Goal: Task Accomplishment & Management: Complete application form

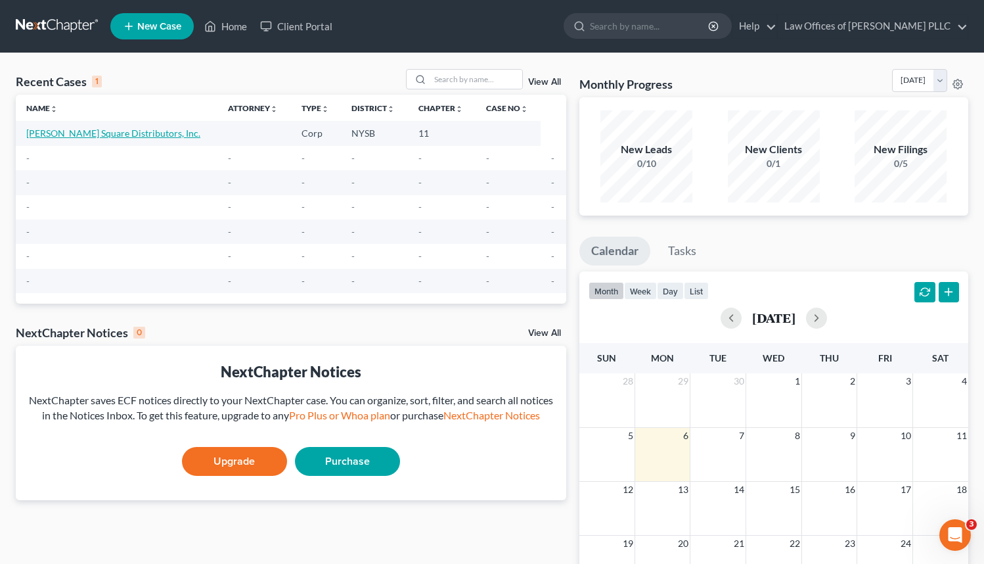
click at [131, 132] on link "[PERSON_NAME] Square Distributors, Inc." at bounding box center [113, 132] width 174 height 11
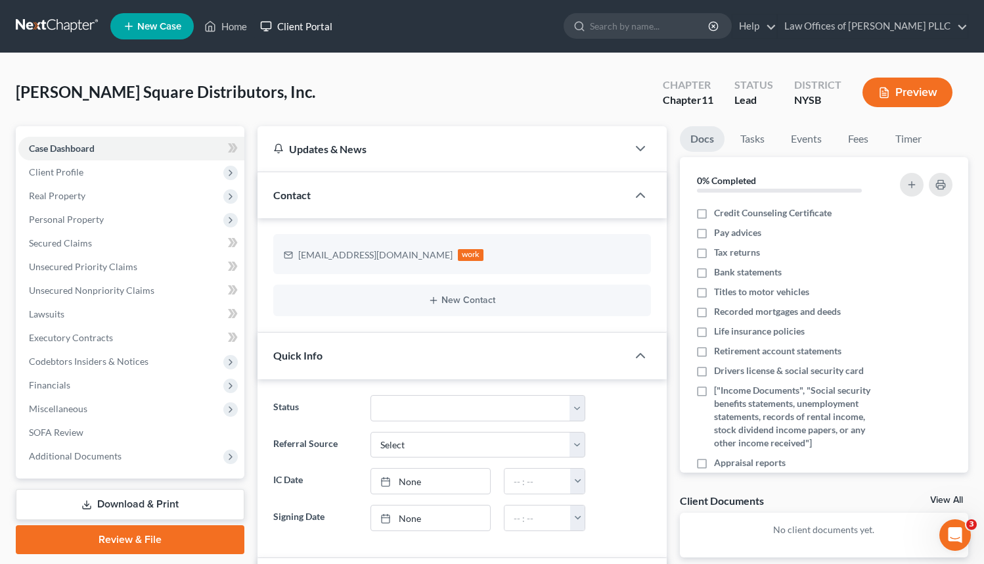
click at [322, 25] on link "Client Portal" at bounding box center [296, 26] width 85 height 24
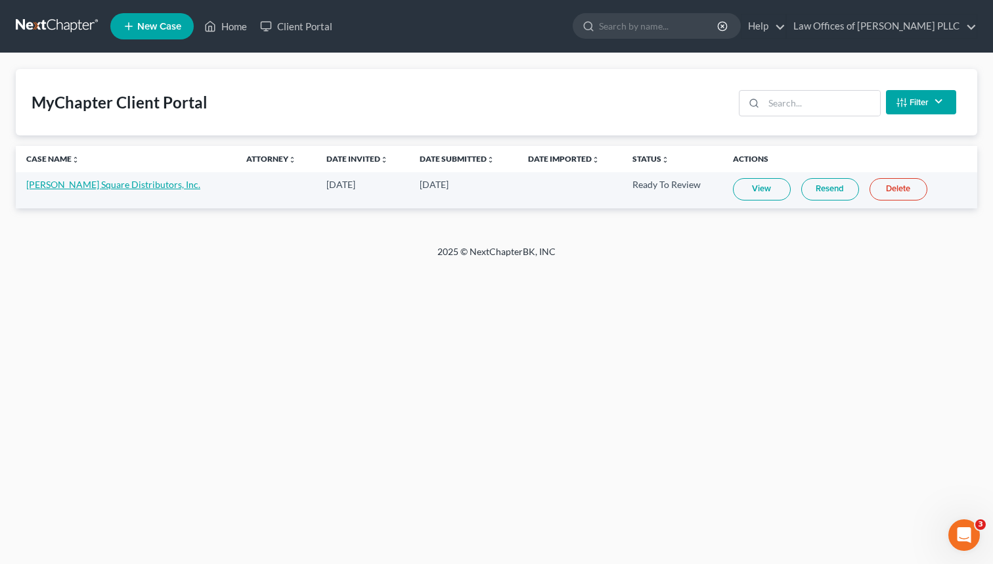
click at [145, 184] on link "[PERSON_NAME] Square Distributors, Inc." at bounding box center [113, 184] width 174 height 11
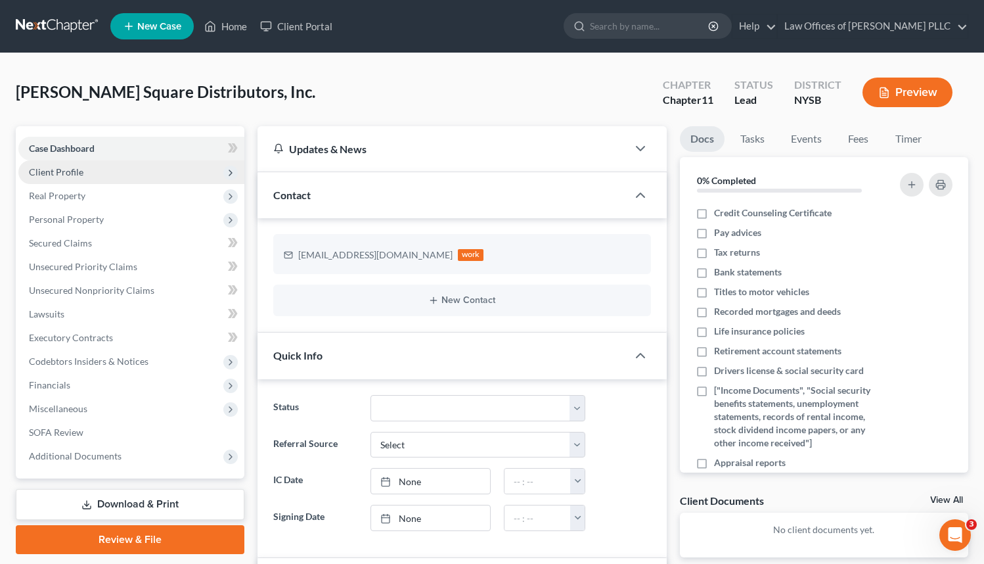
click at [75, 173] on span "Client Profile" at bounding box center [56, 171] width 55 height 11
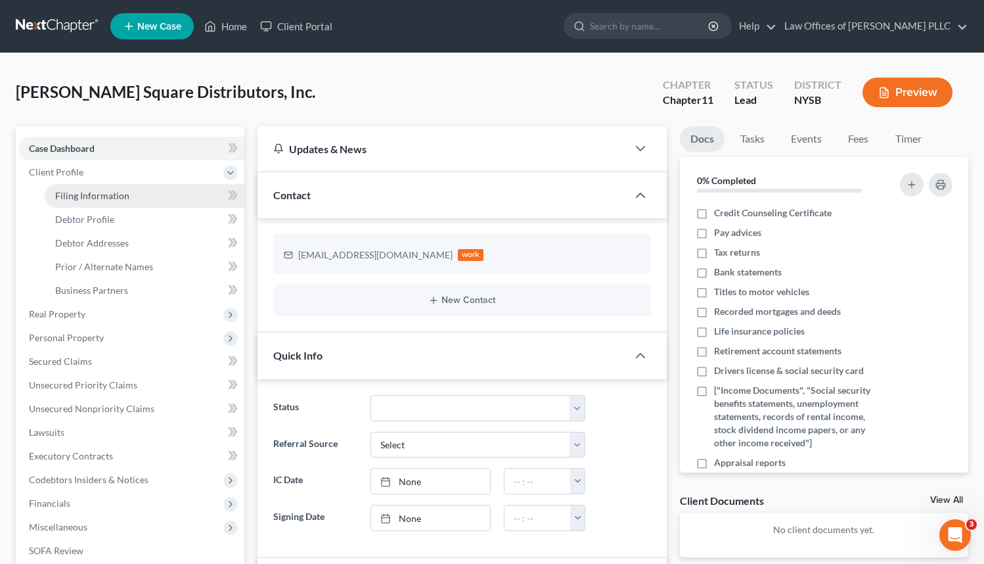
click at [81, 196] on span "Filing Information" at bounding box center [92, 195] width 74 height 11
select select "3"
select select "1"
select select "55"
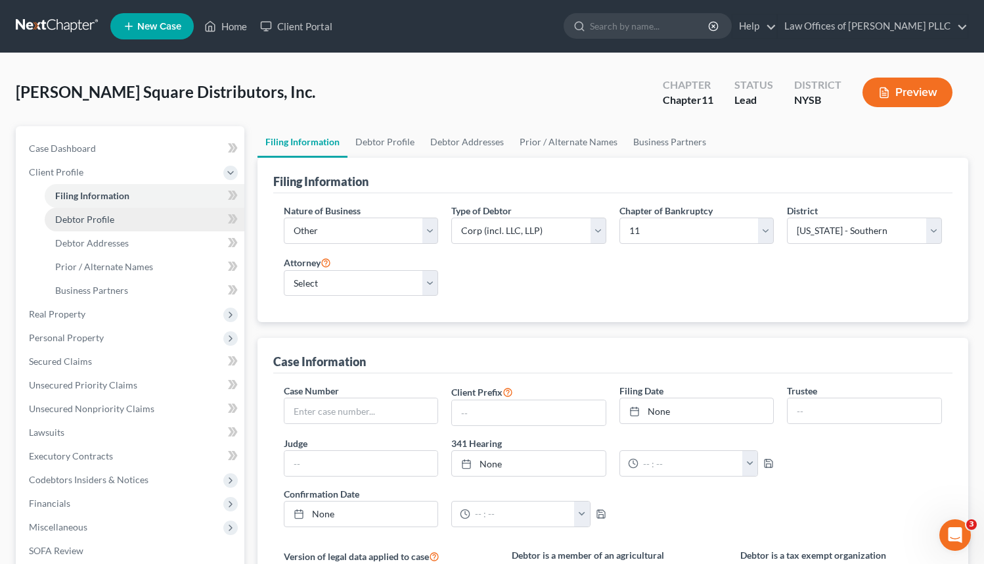
click at [98, 221] on span "Debtor Profile" at bounding box center [84, 219] width 59 height 11
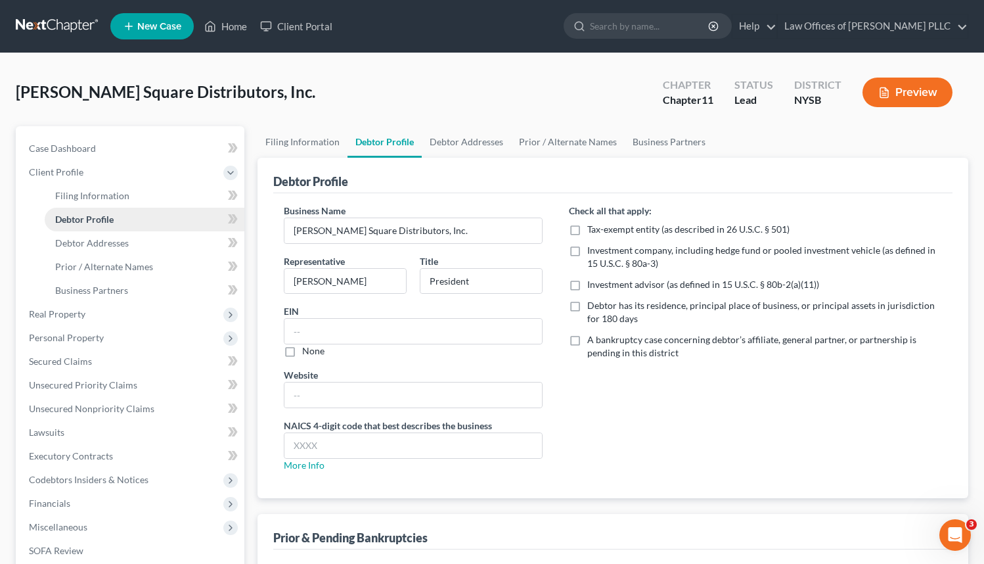
radio input "true"
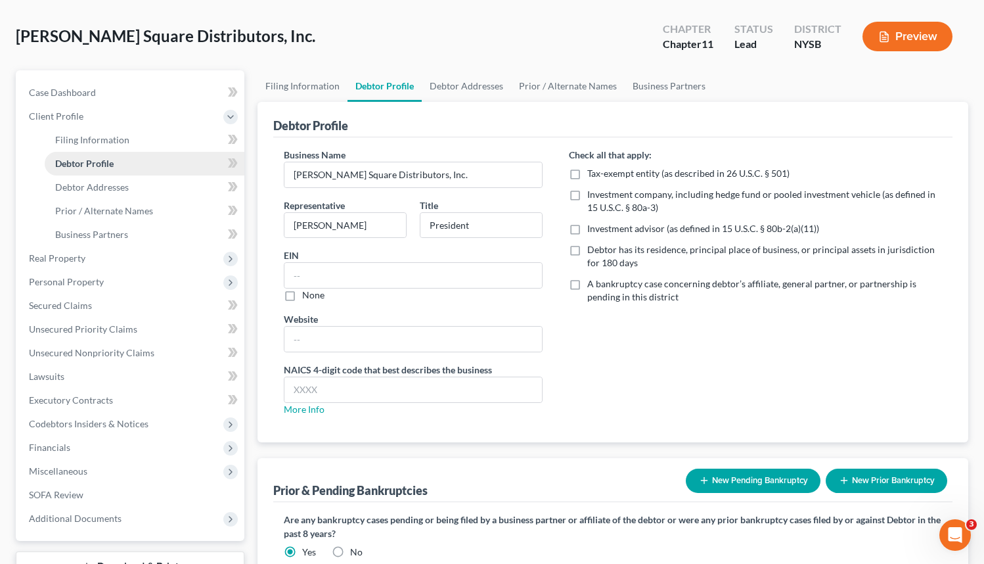
scroll to position [57, 0]
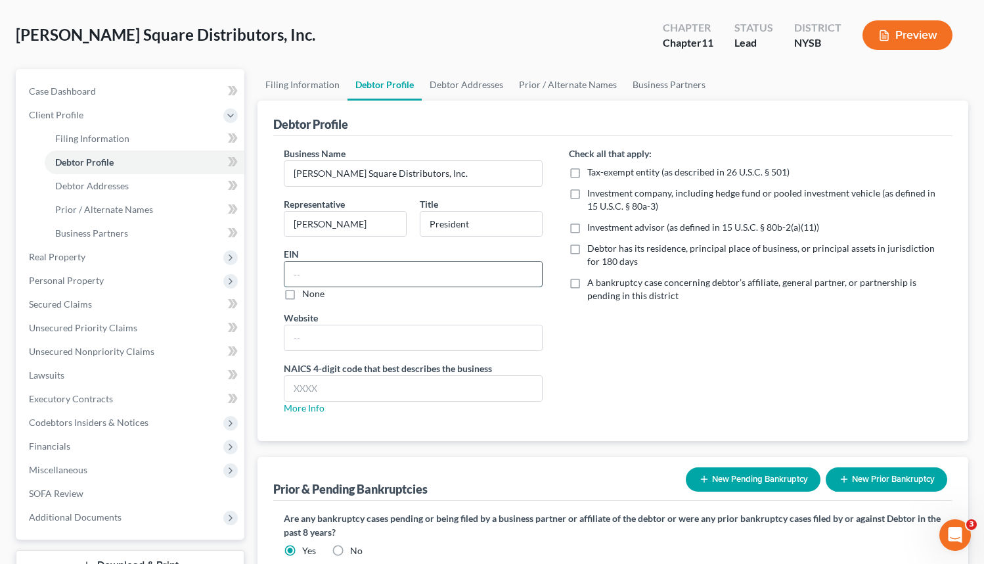
click at [330, 277] on input "text" at bounding box center [413, 273] width 258 height 25
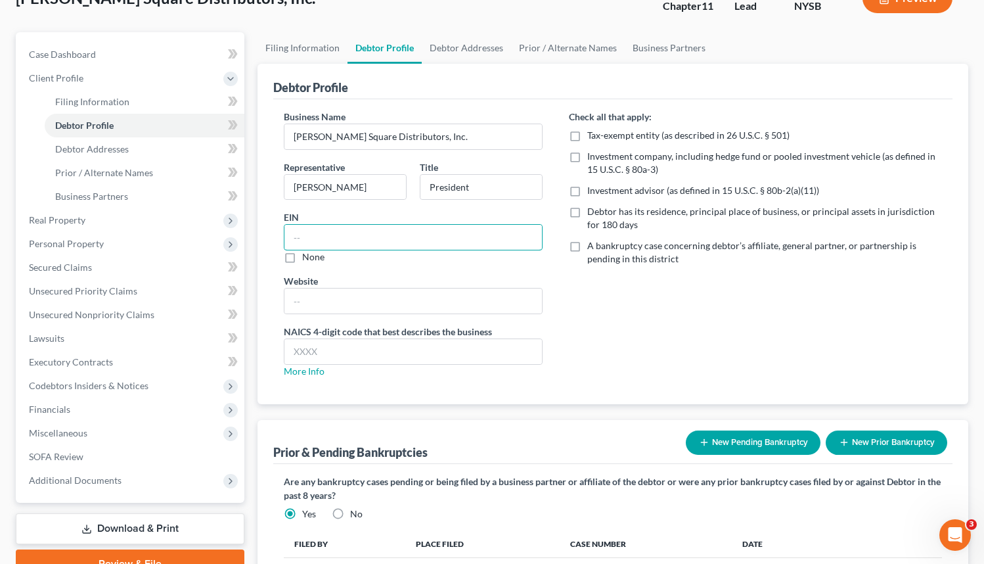
scroll to position [96, 0]
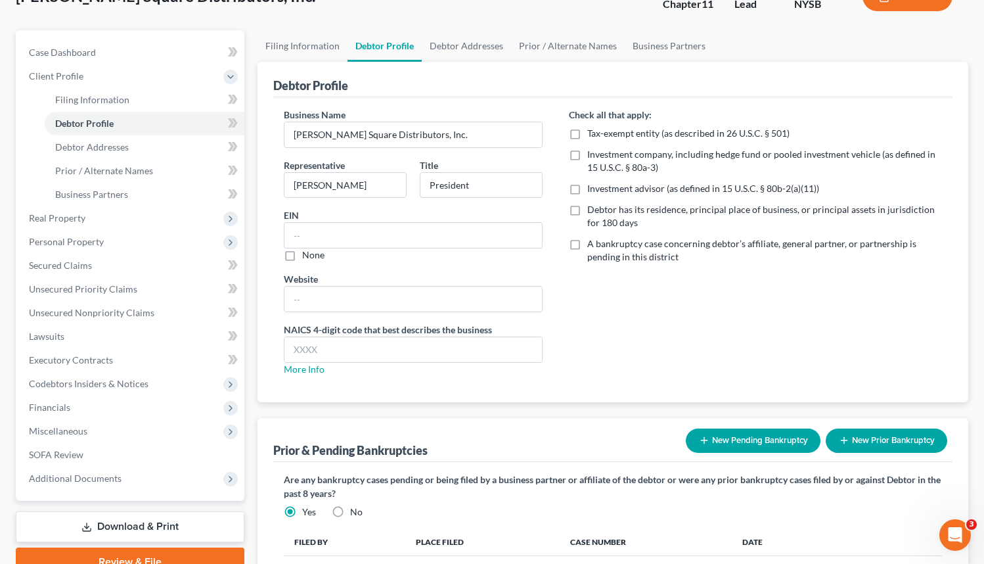
click at [587, 209] on label "Debtor has its residence, principal place of business, or principal assets in j…" at bounding box center [764, 216] width 355 height 26
click at [593, 209] on input "Debtor has its residence, principal place of business, or principal assets in j…" at bounding box center [597, 207] width 9 height 9
checkbox input "true"
click at [419, 235] on input "text" at bounding box center [413, 235] width 258 height 25
click at [482, 45] on link "Debtor Addresses" at bounding box center [466, 46] width 89 height 32
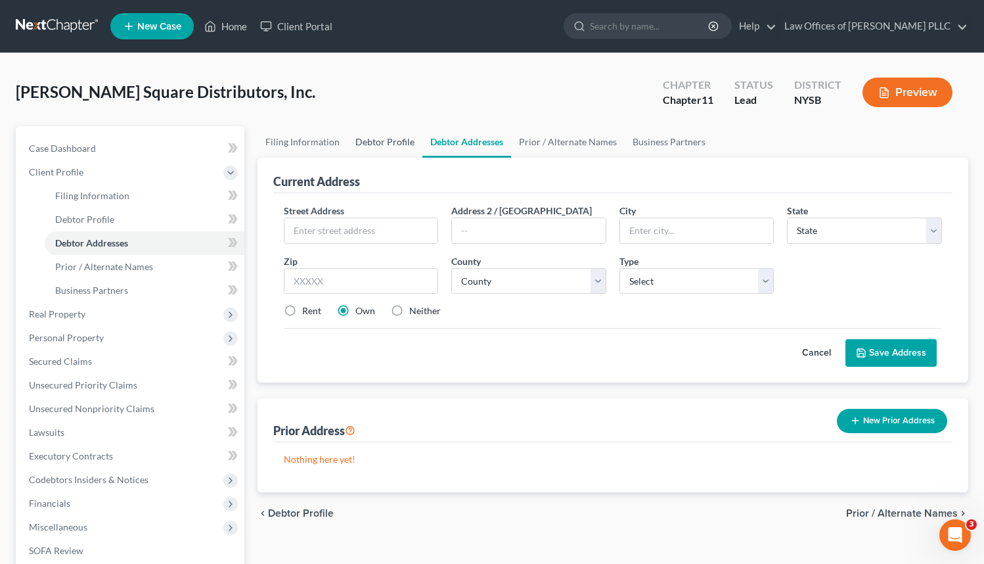
click at [397, 142] on link "Debtor Profile" at bounding box center [385, 142] width 75 height 32
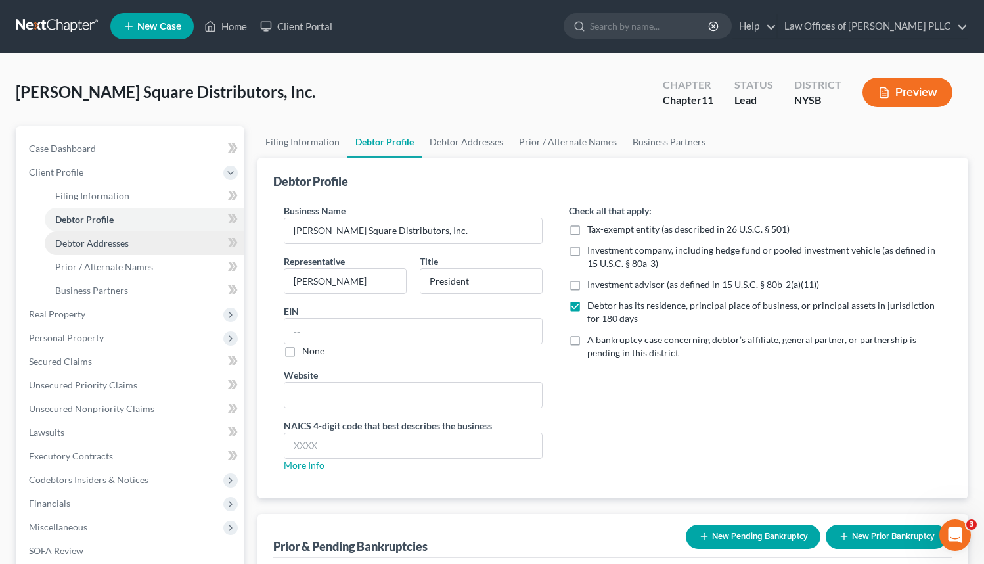
click at [117, 243] on span "Debtor Addresses" at bounding box center [92, 242] width 74 height 11
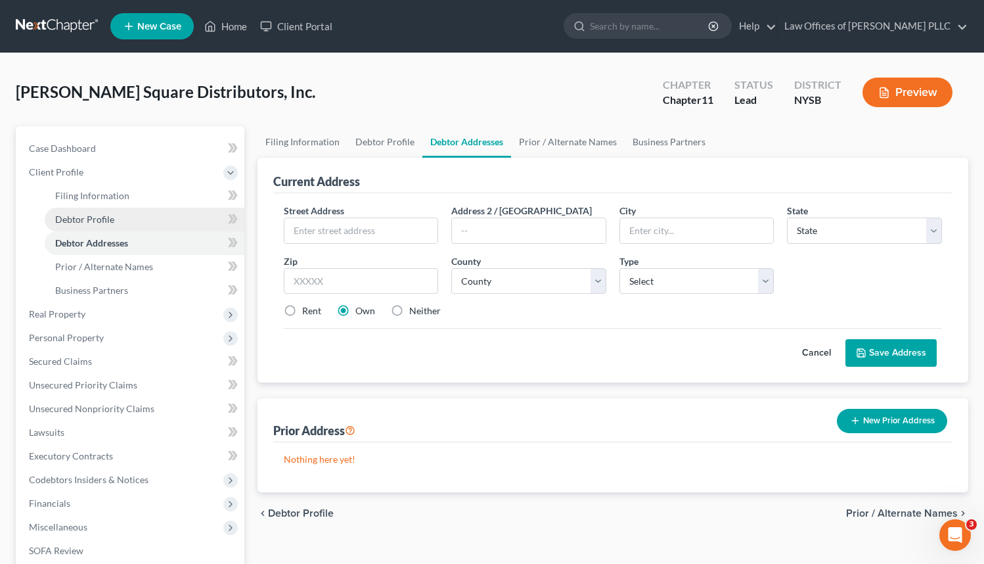
click at [97, 217] on span "Debtor Profile" at bounding box center [84, 219] width 59 height 11
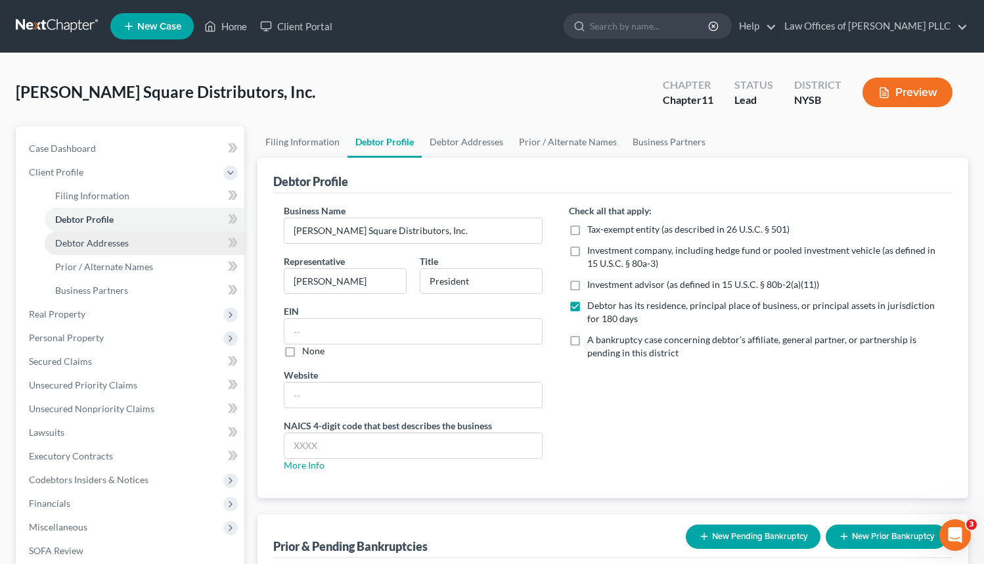
click at [113, 240] on span "Debtor Addresses" at bounding box center [92, 242] width 74 height 11
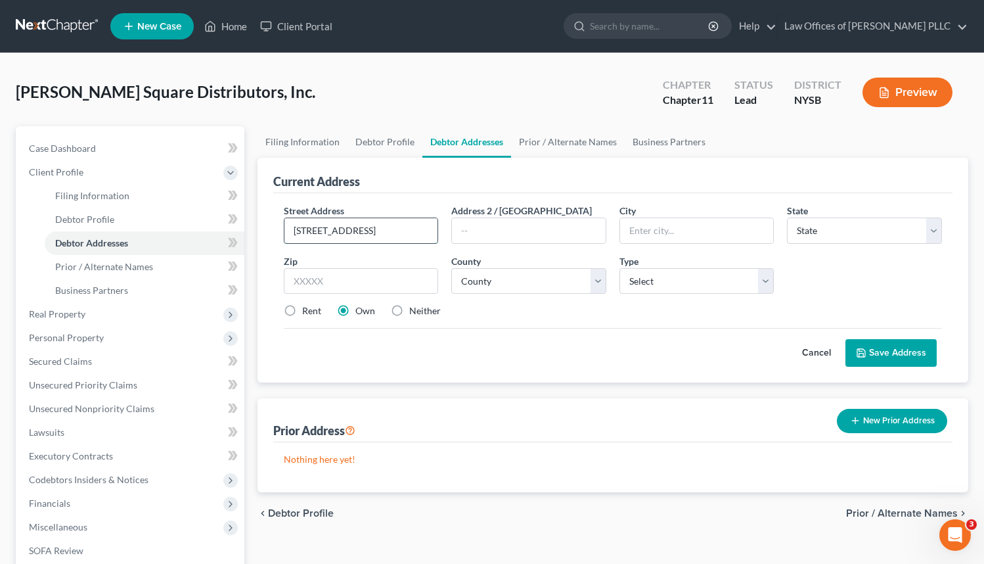
type input "[STREET_ADDRESS]"
type input "[GEOGRAPHIC_DATA]"
select select "35"
select select "2"
select select "0"
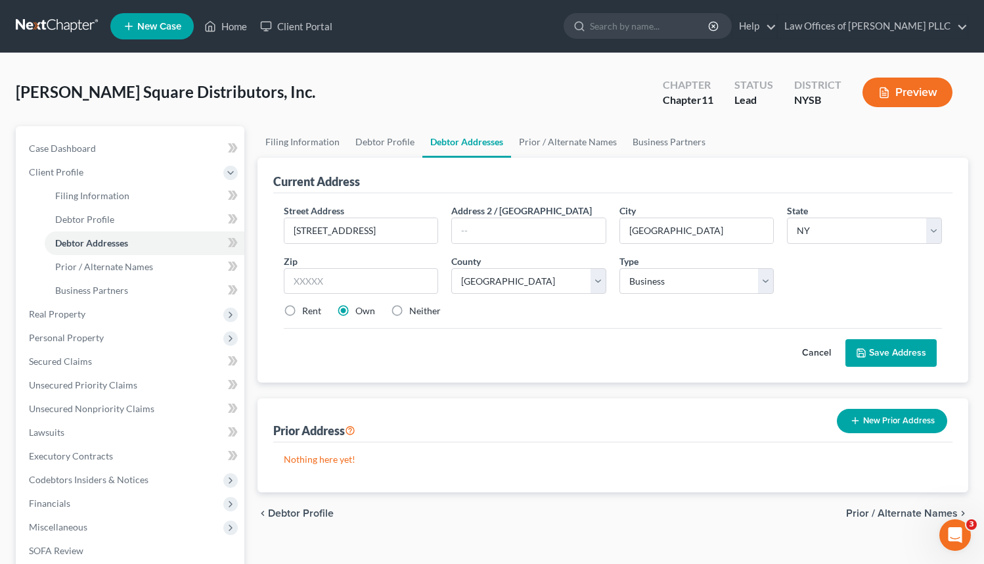
click at [409, 311] on label "Neither" at bounding box center [425, 310] width 32 height 13
click at [415, 311] on input "Neither" at bounding box center [419, 308] width 9 height 9
radio input "true"
type input "10465"
click at [409, 353] on div "Cancel Save Address" at bounding box center [613, 347] width 659 height 39
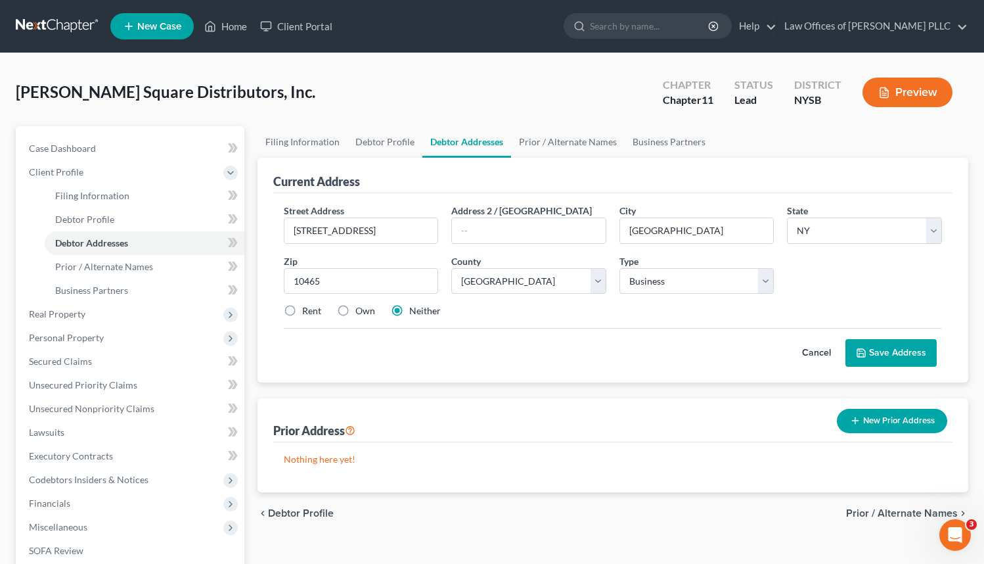
click at [886, 351] on button "Save Address" at bounding box center [890, 353] width 91 height 28
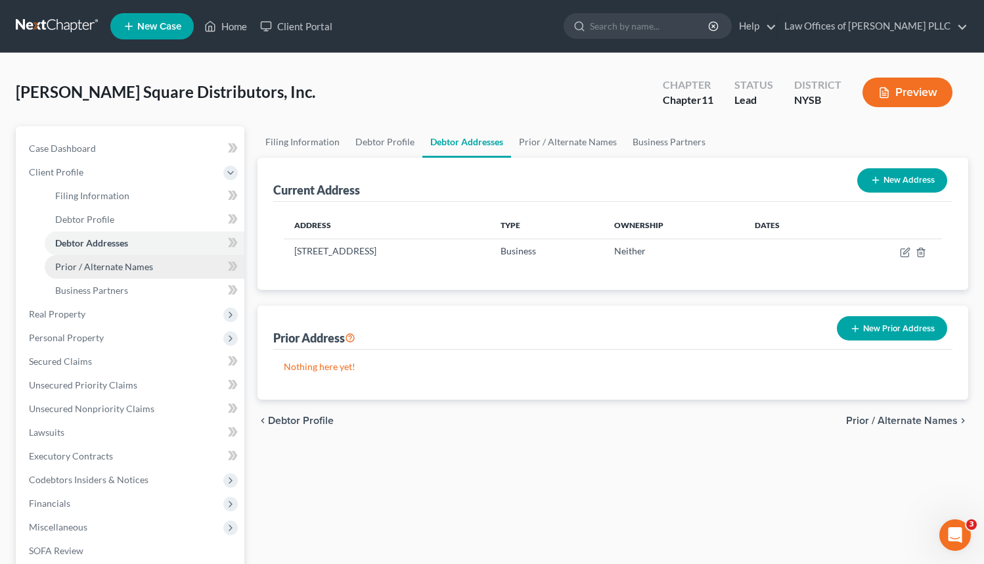
click at [140, 267] on span "Prior / Alternate Names" at bounding box center [104, 266] width 98 height 11
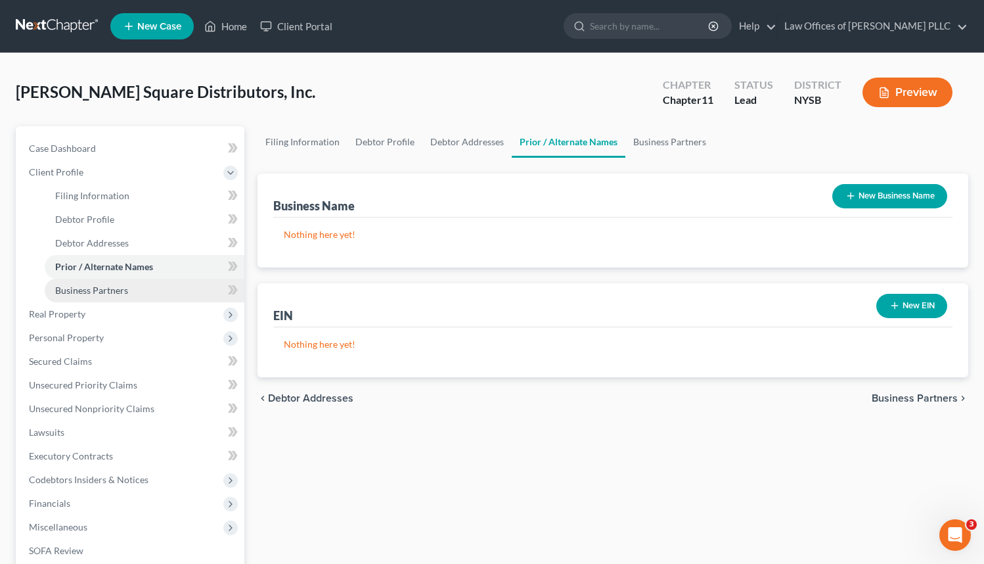
click at [118, 294] on span "Business Partners" at bounding box center [91, 289] width 73 height 11
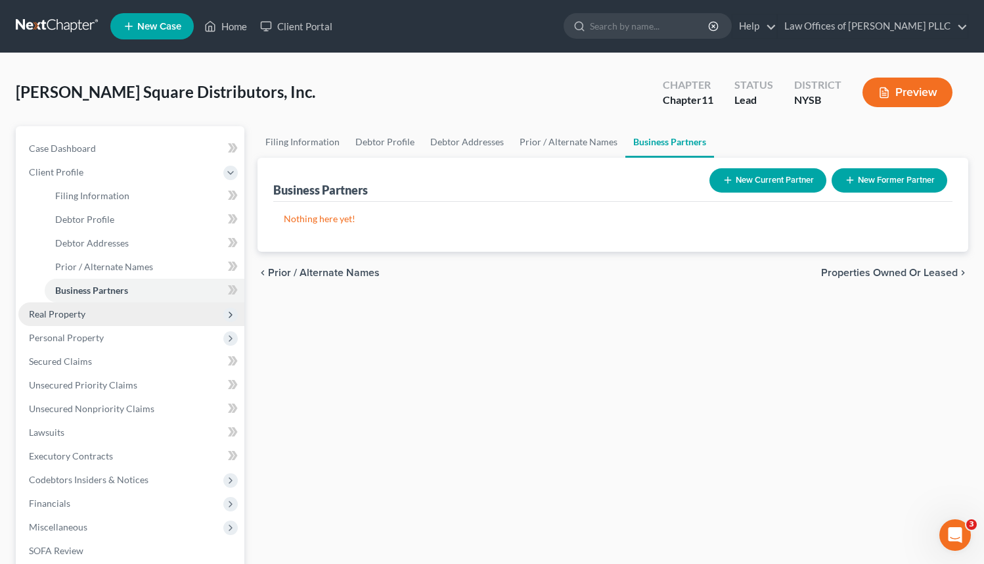
click at [54, 311] on span "Real Property" at bounding box center [57, 313] width 56 height 11
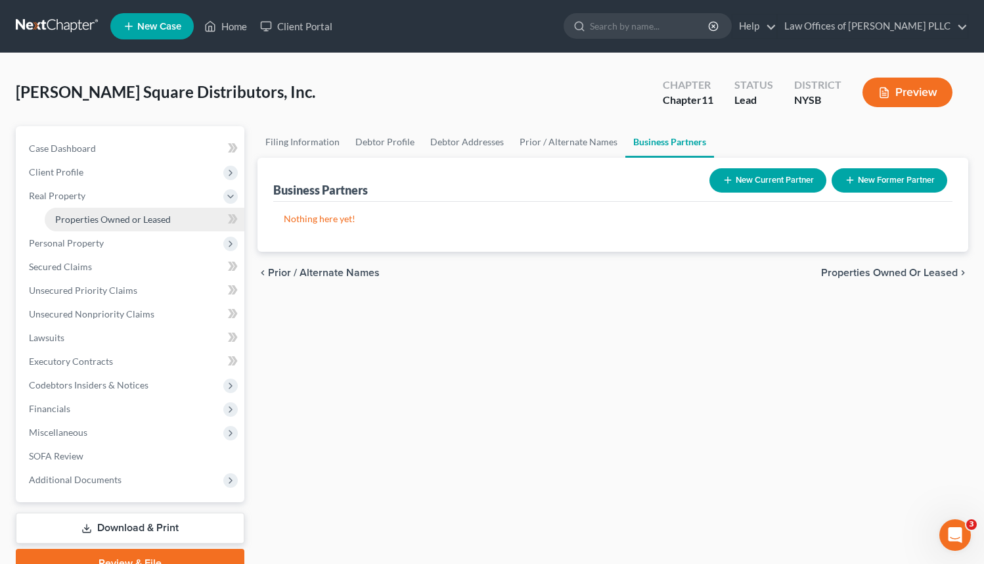
click at [87, 220] on span "Properties Owned or Leased" at bounding box center [113, 219] width 116 height 11
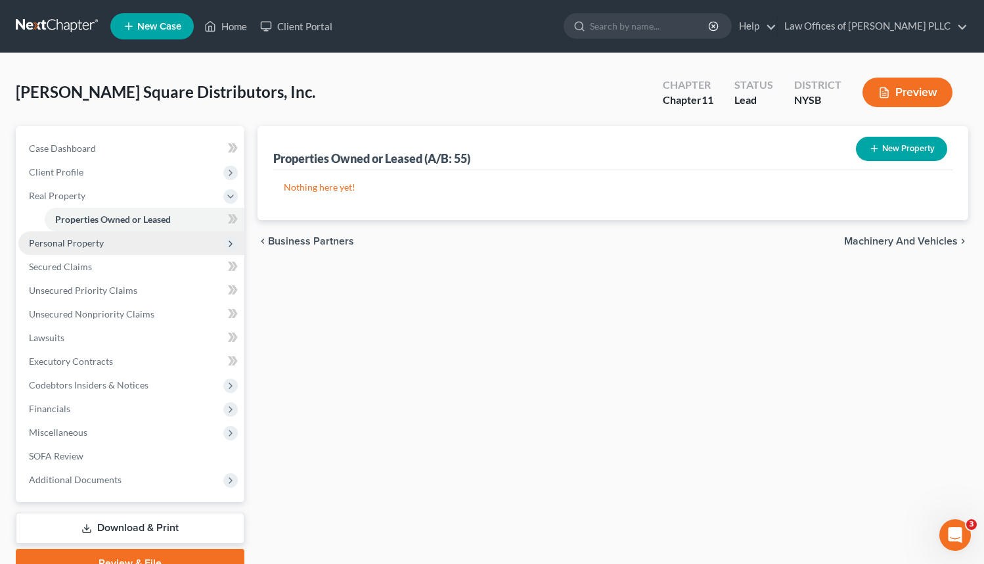
click at [84, 244] on span "Personal Property" at bounding box center [66, 242] width 75 height 11
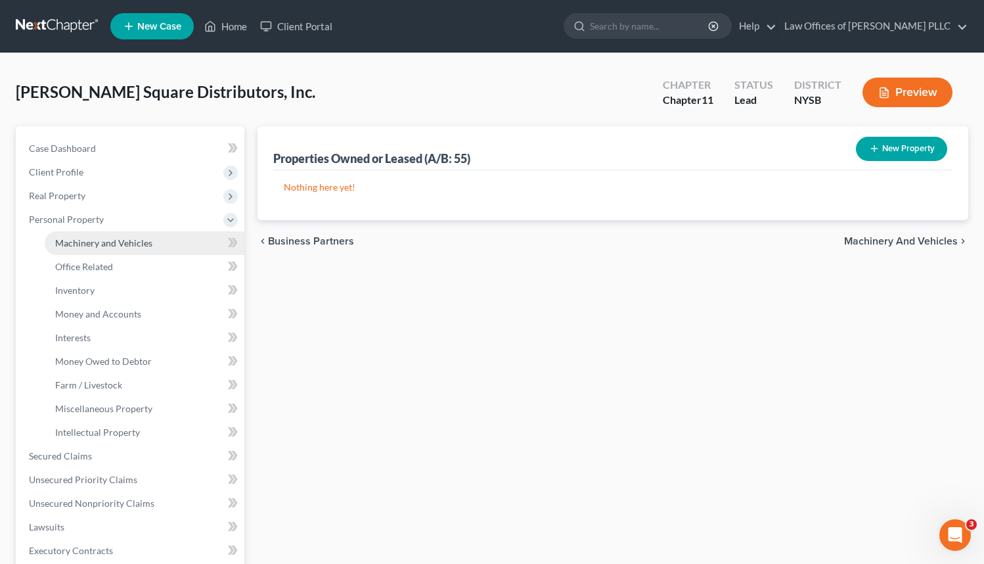
click at [97, 243] on span "Machinery and Vehicles" at bounding box center [103, 242] width 97 height 11
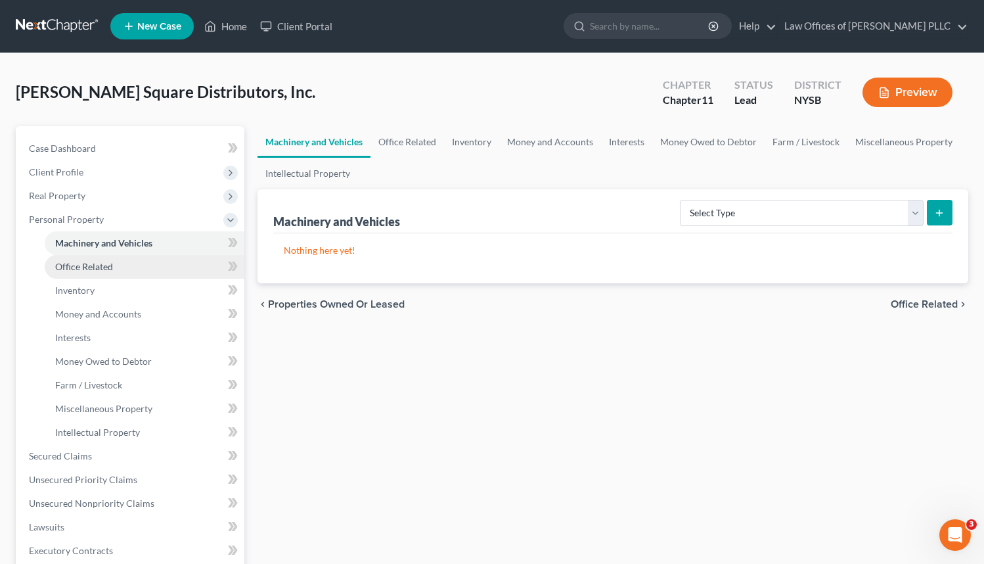
click at [88, 269] on span "Office Related" at bounding box center [84, 266] width 58 height 11
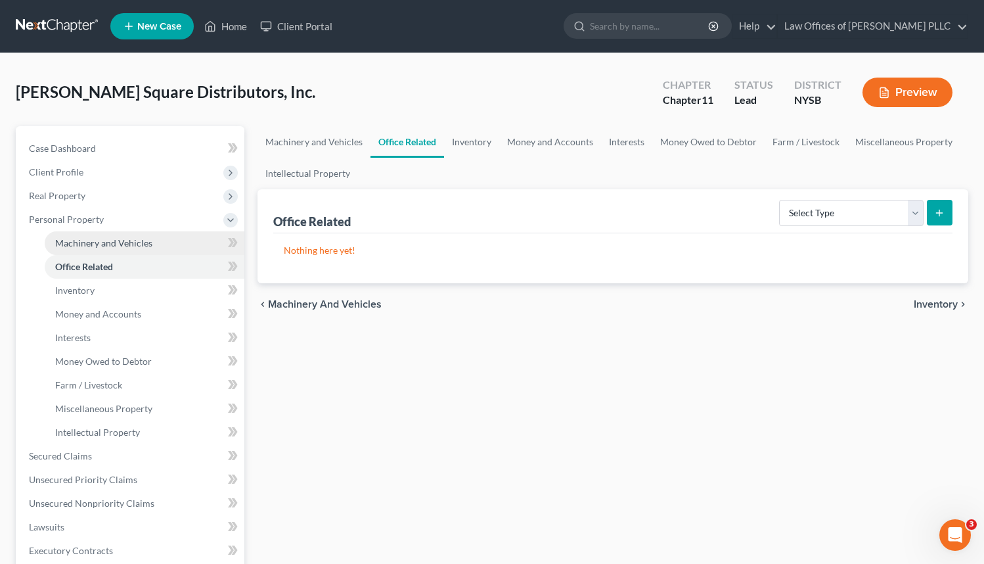
click at [91, 238] on span "Machinery and Vehicles" at bounding box center [103, 242] width 97 height 11
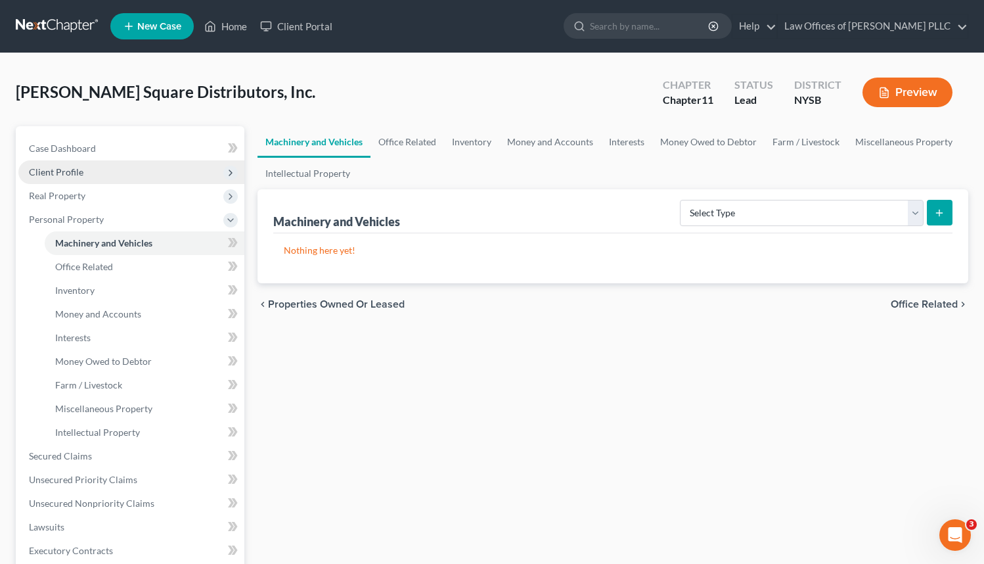
click at [53, 174] on span "Client Profile" at bounding box center [56, 171] width 55 height 11
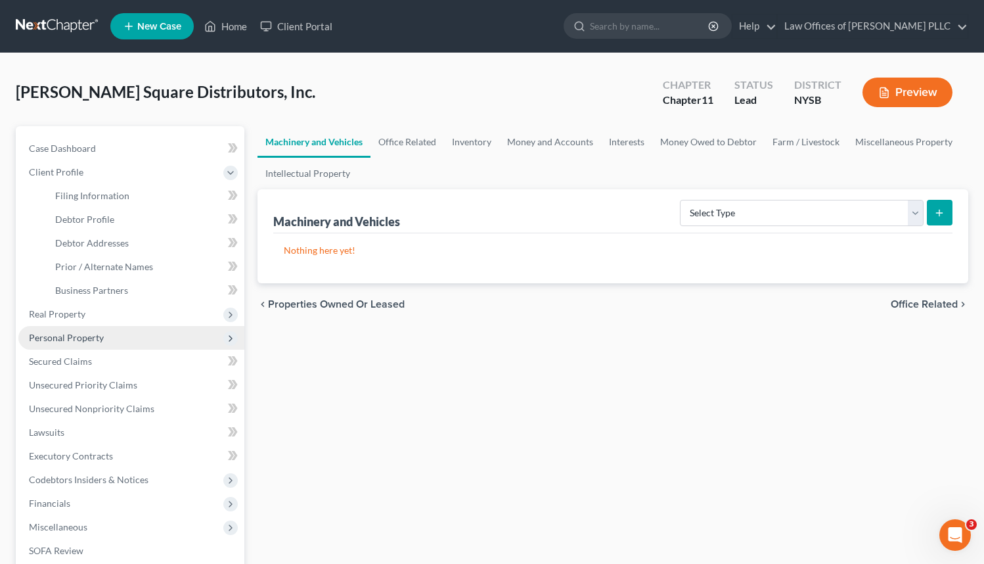
click at [86, 337] on span "Personal Property" at bounding box center [66, 337] width 75 height 11
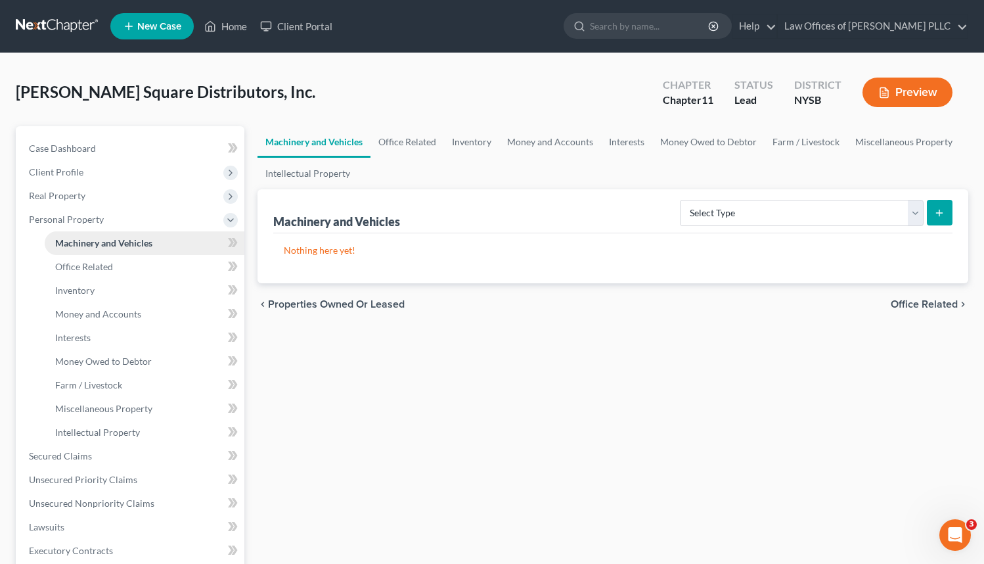
click at [92, 244] on span "Machinery and Vehicles" at bounding box center [103, 242] width 97 height 11
click at [91, 258] on link "Office Related" at bounding box center [145, 267] width 200 height 24
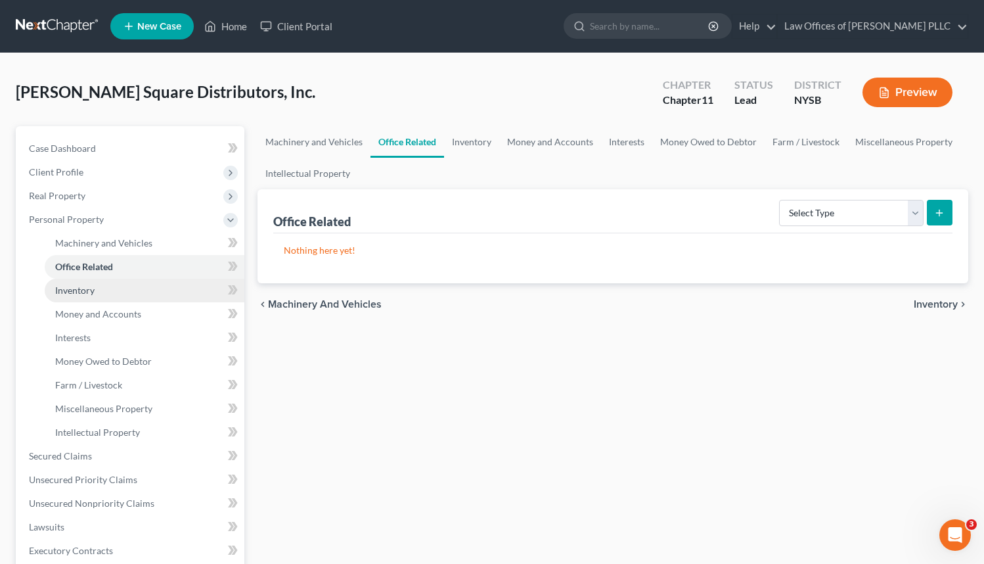
click at [91, 287] on span "Inventory" at bounding box center [74, 289] width 39 height 11
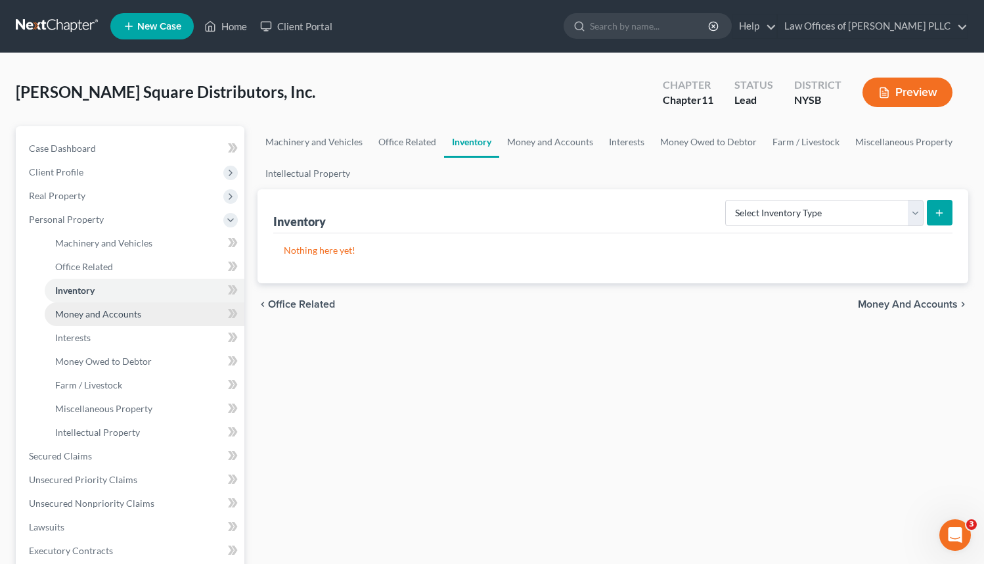
click at [93, 313] on span "Money and Accounts" at bounding box center [98, 313] width 86 height 11
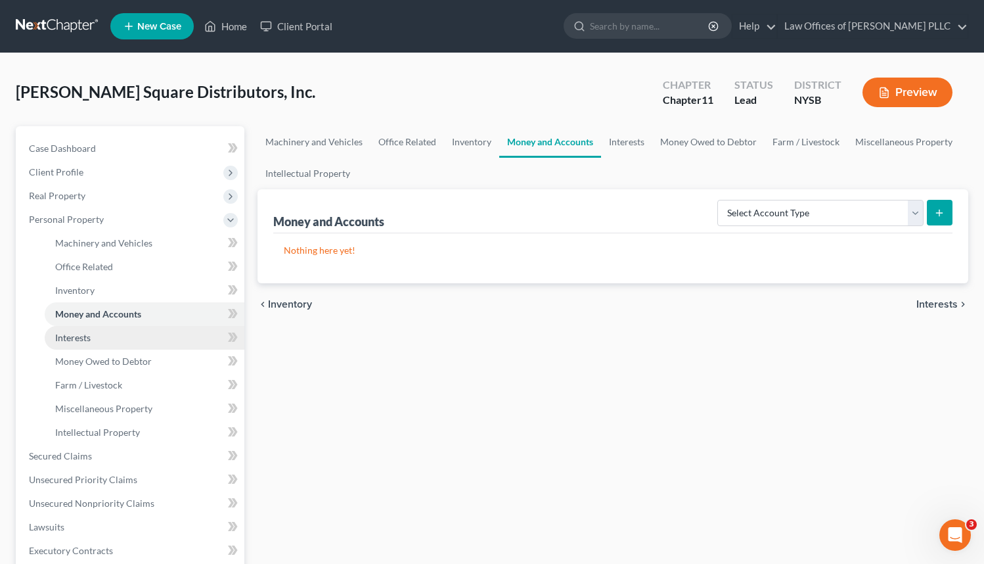
click at [94, 334] on link "Interests" at bounding box center [145, 338] width 200 height 24
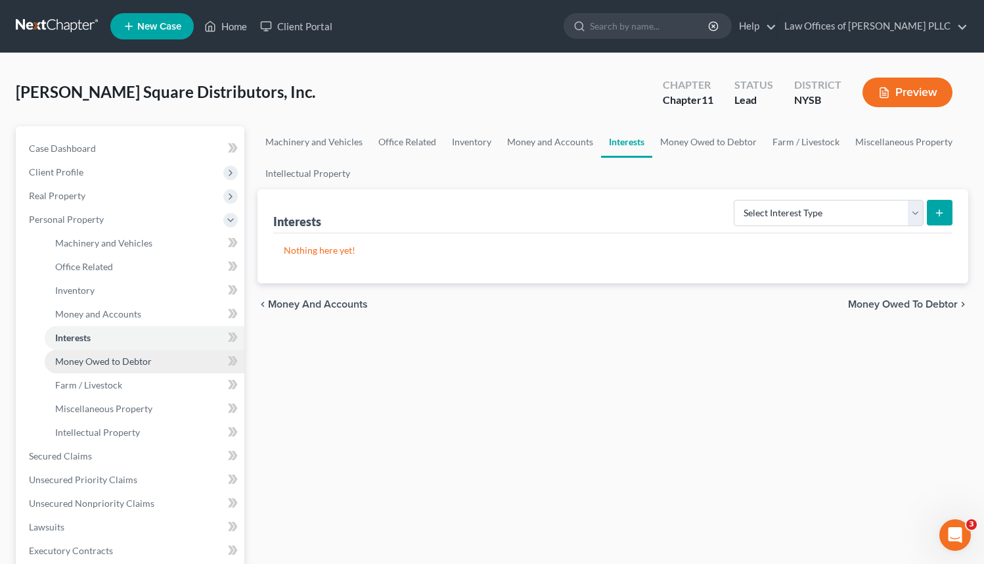
click at [95, 359] on span "Money Owed to Debtor" at bounding box center [103, 360] width 97 height 11
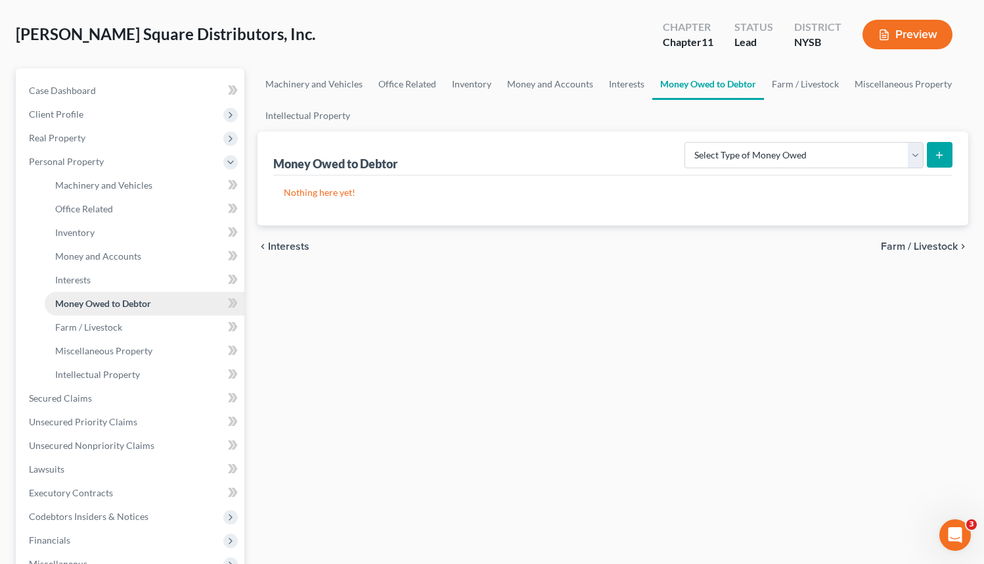
scroll to position [58, 0]
click at [98, 330] on span "Farm / Livestock" at bounding box center [88, 326] width 67 height 11
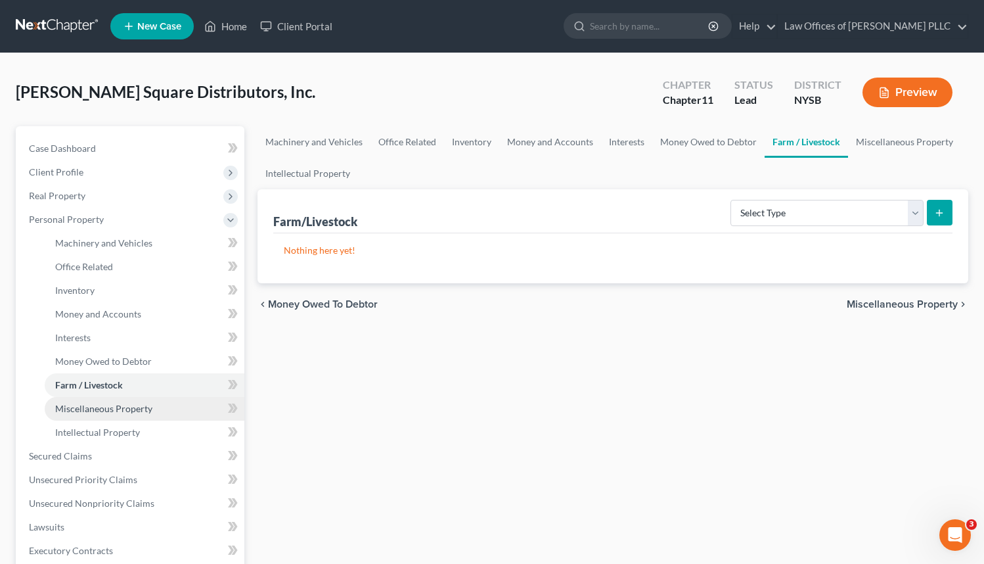
click at [106, 408] on span "Miscellaneous Property" at bounding box center [103, 408] width 97 height 11
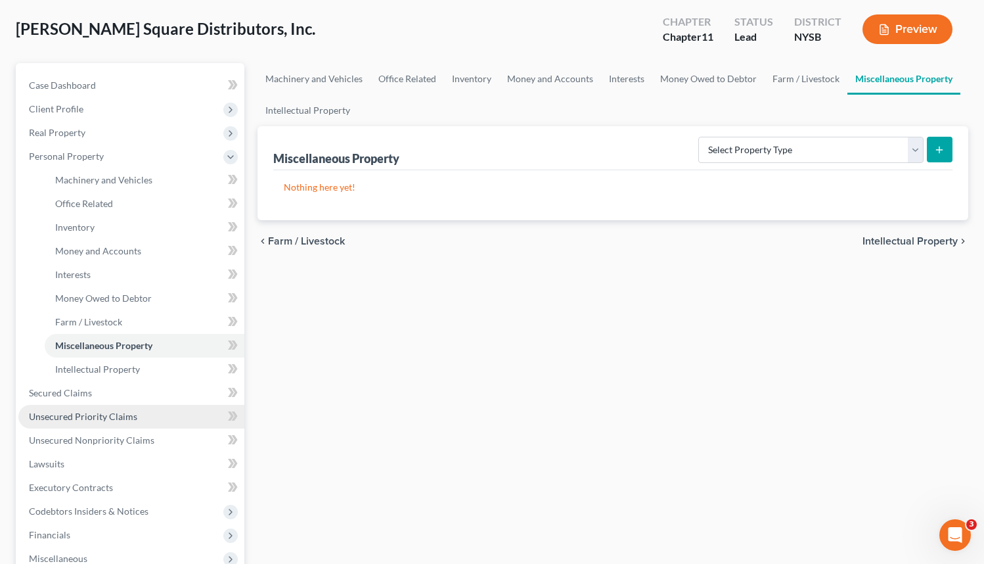
scroll to position [64, 0]
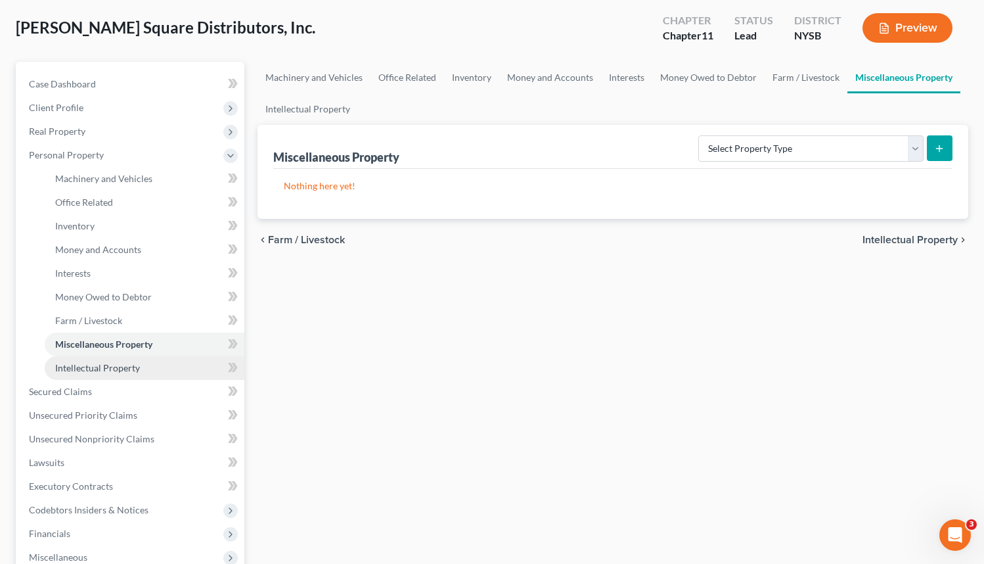
click at [104, 370] on span "Intellectual Property" at bounding box center [97, 367] width 85 height 11
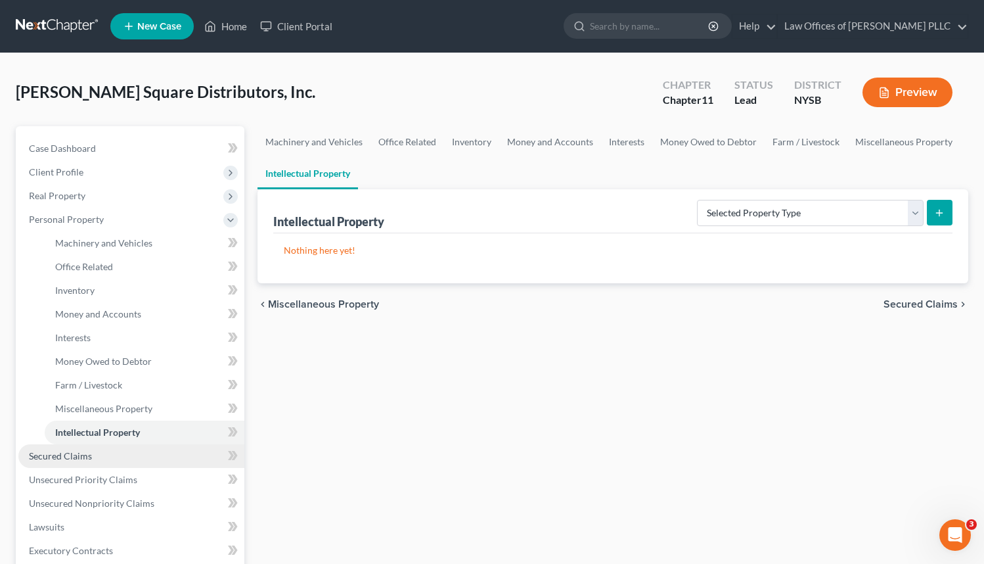
click at [80, 461] on span "Secured Claims" at bounding box center [60, 455] width 63 height 11
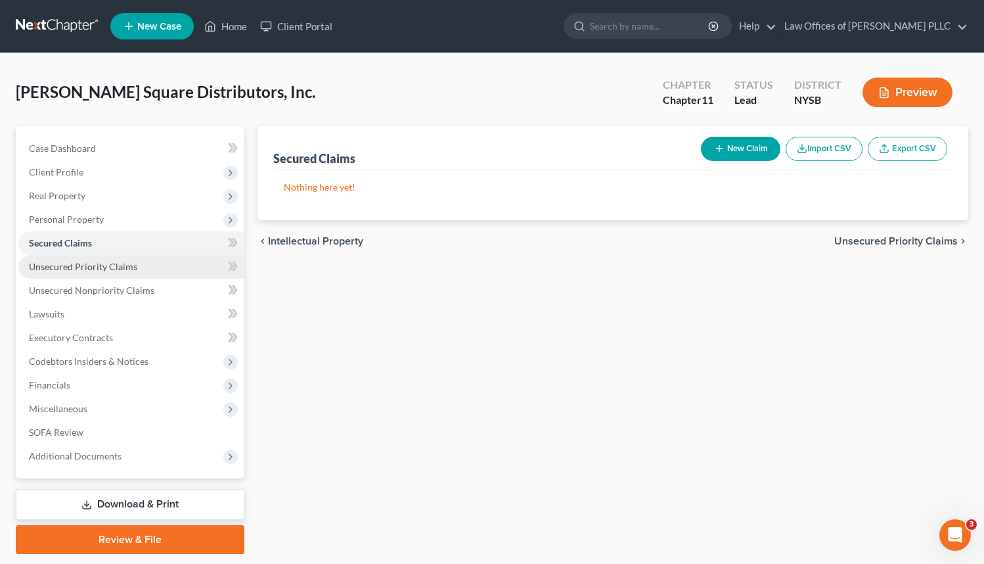
click at [82, 265] on span "Unsecured Priority Claims" at bounding box center [83, 266] width 108 height 11
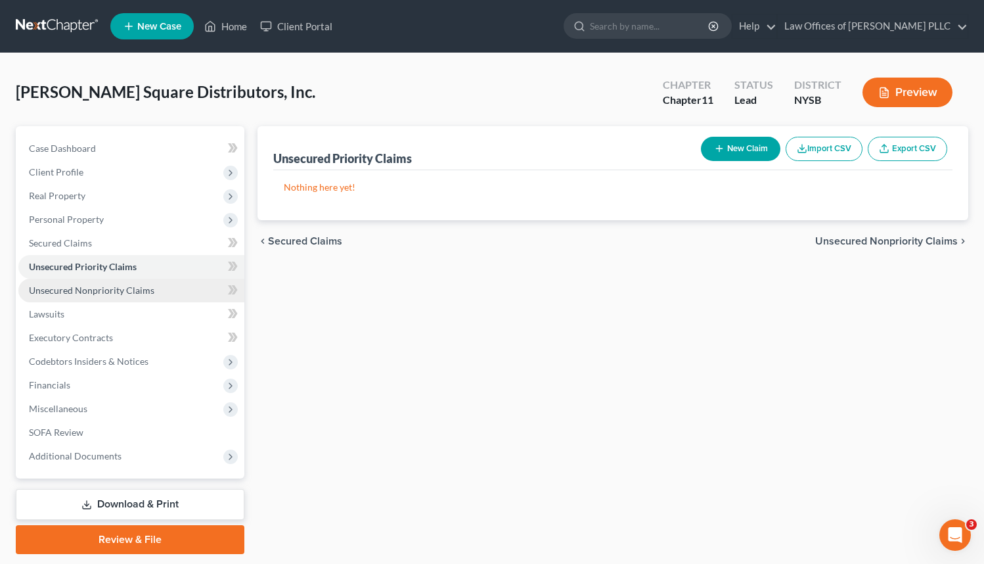
click at [79, 292] on span "Unsecured Nonpriority Claims" at bounding box center [91, 289] width 125 height 11
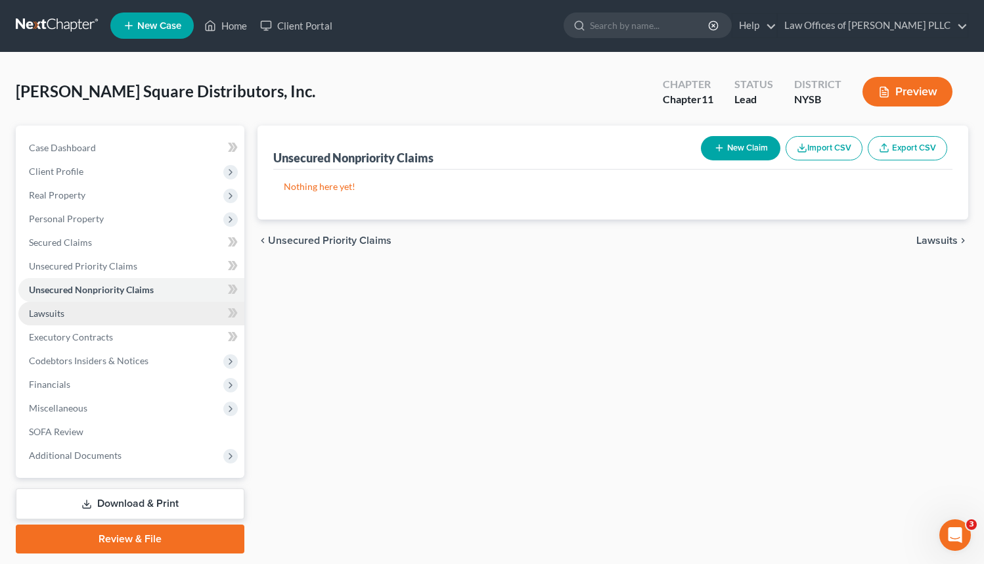
scroll to position [3, 0]
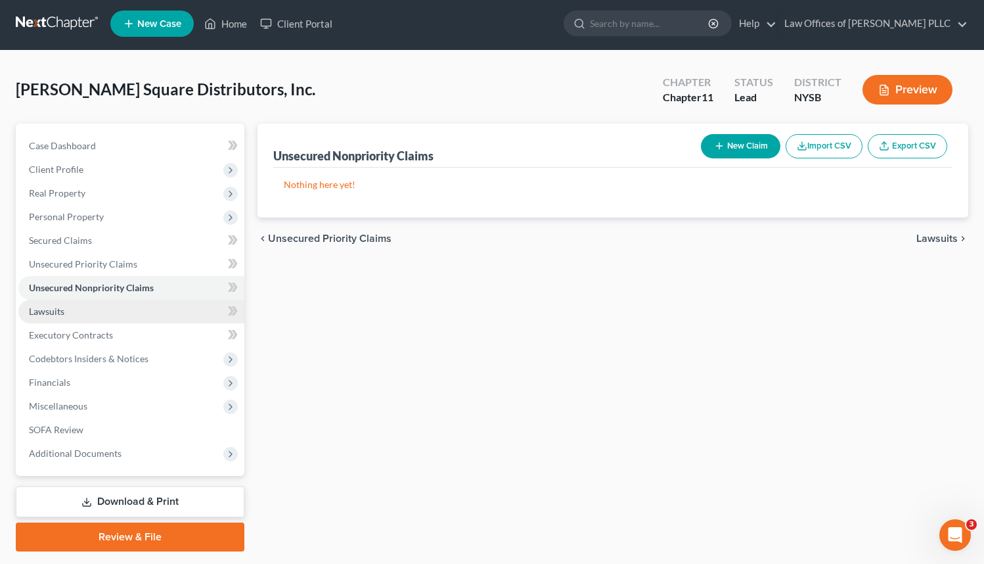
click at [89, 318] on link "Lawsuits" at bounding box center [131, 312] width 226 height 24
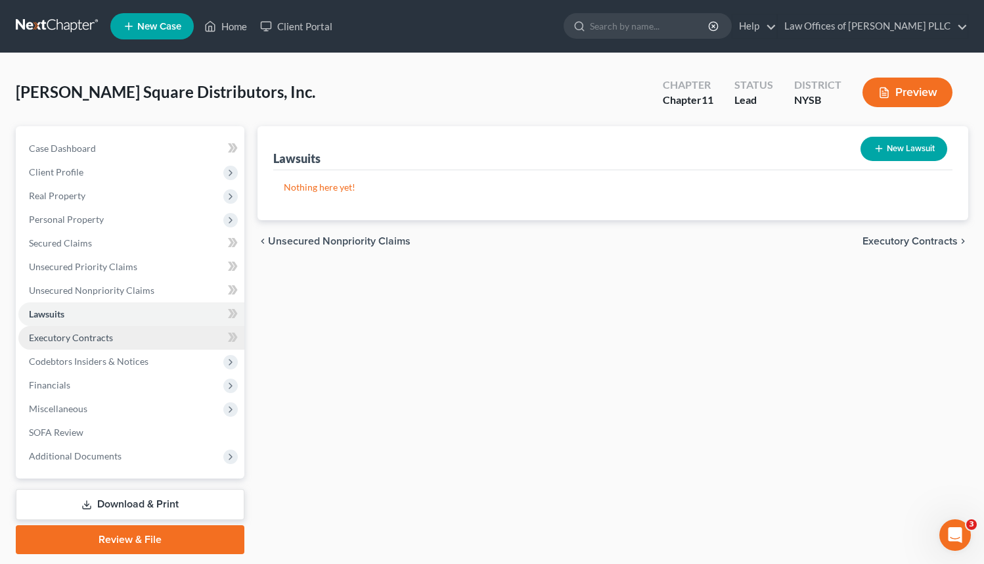
click at [91, 332] on span "Executory Contracts" at bounding box center [71, 337] width 84 height 11
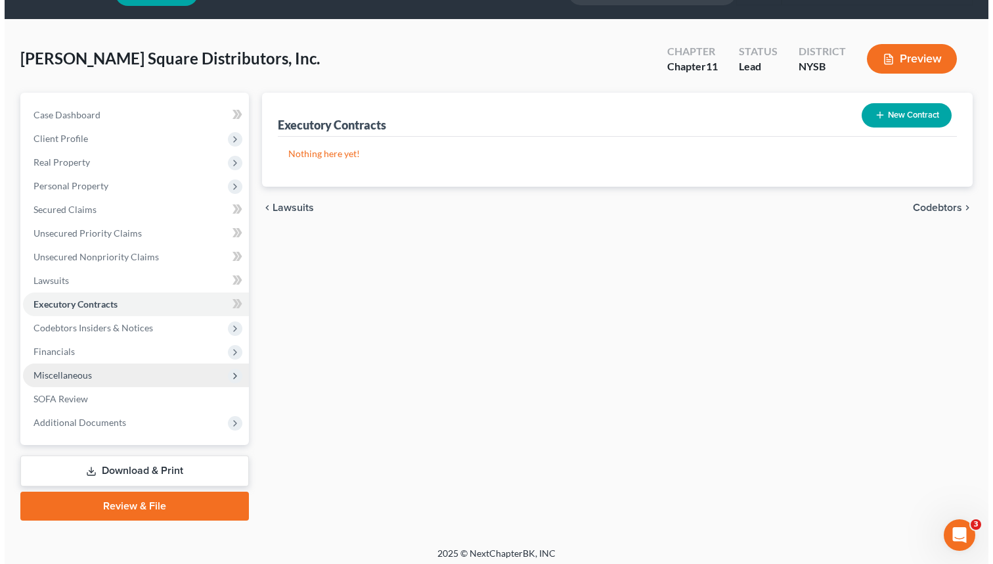
scroll to position [31, 0]
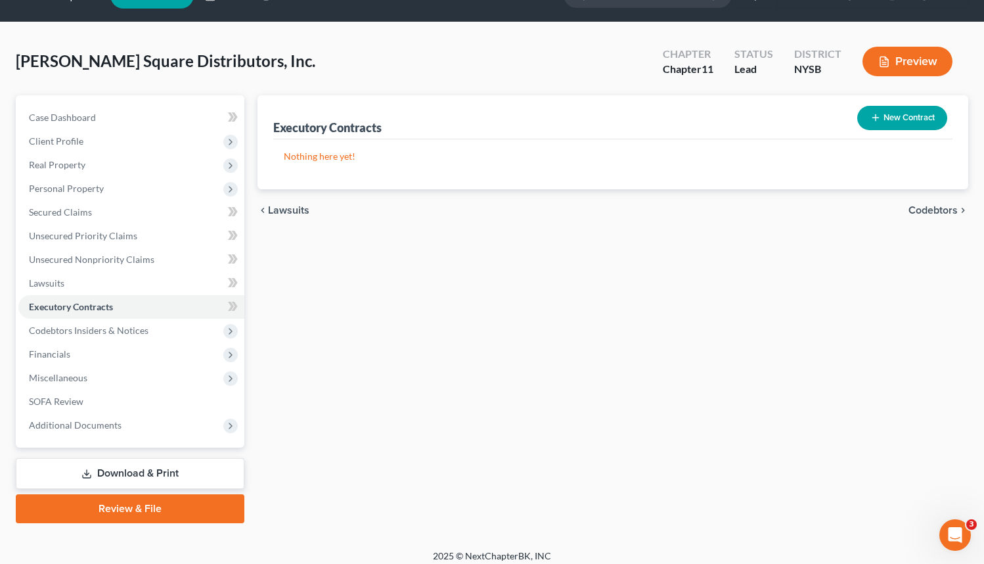
click at [904, 61] on button "Preview" at bounding box center [908, 62] width 90 height 30
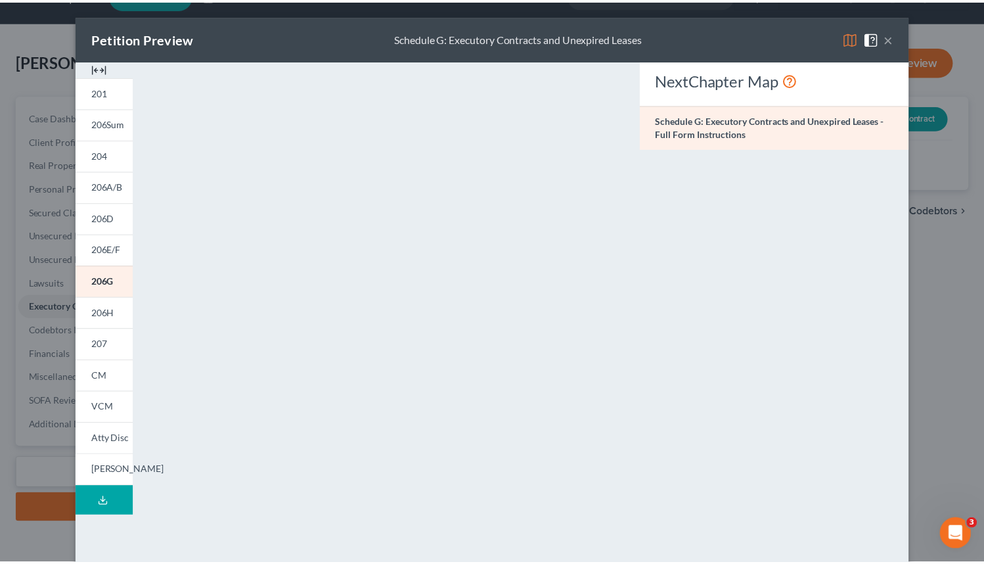
scroll to position [0, 0]
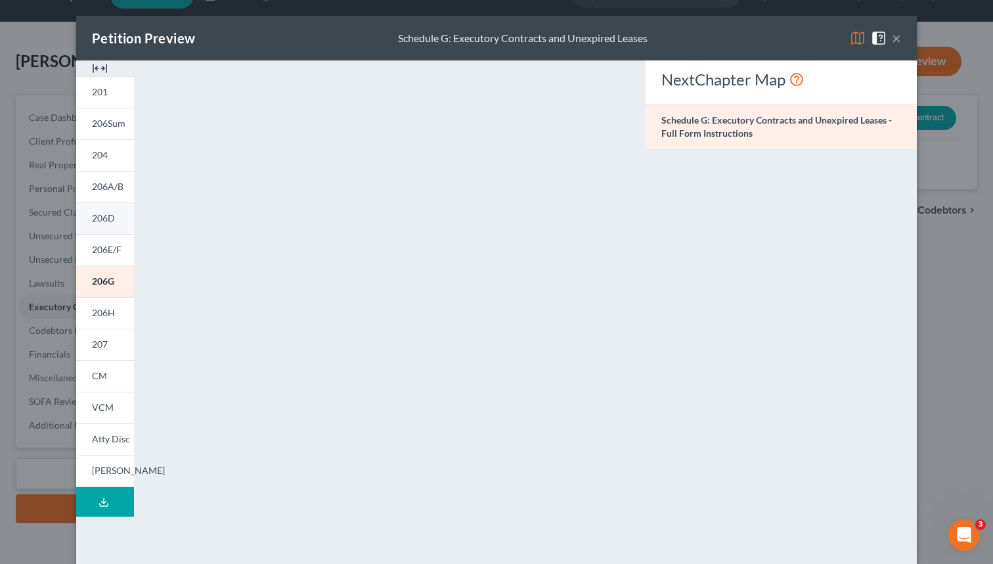
click at [95, 219] on span "206D" at bounding box center [103, 217] width 23 height 11
click at [98, 187] on span "206A/B" at bounding box center [108, 186] width 32 height 11
click at [97, 155] on span "204" at bounding box center [100, 154] width 16 height 11
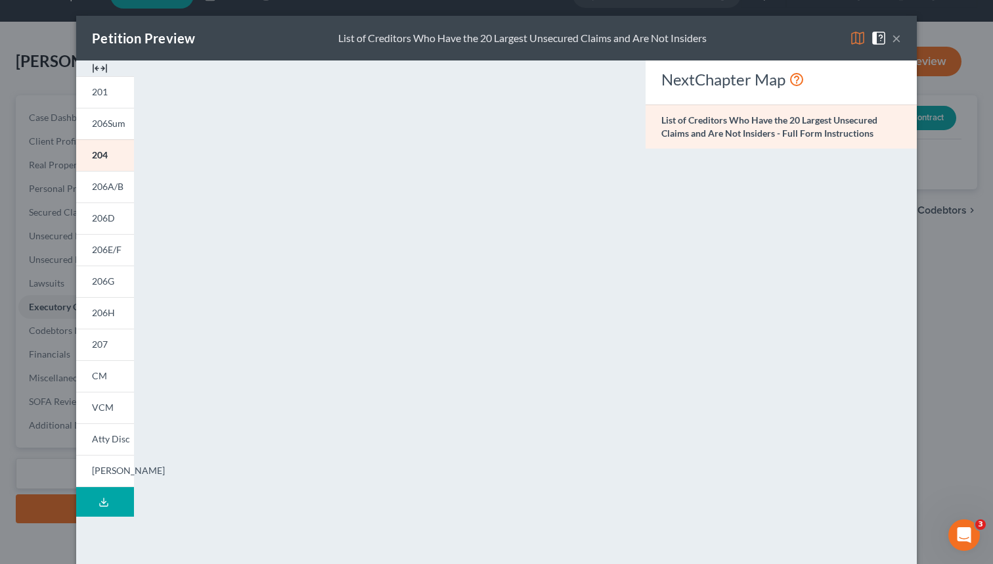
click at [892, 35] on button "×" at bounding box center [896, 38] width 9 height 16
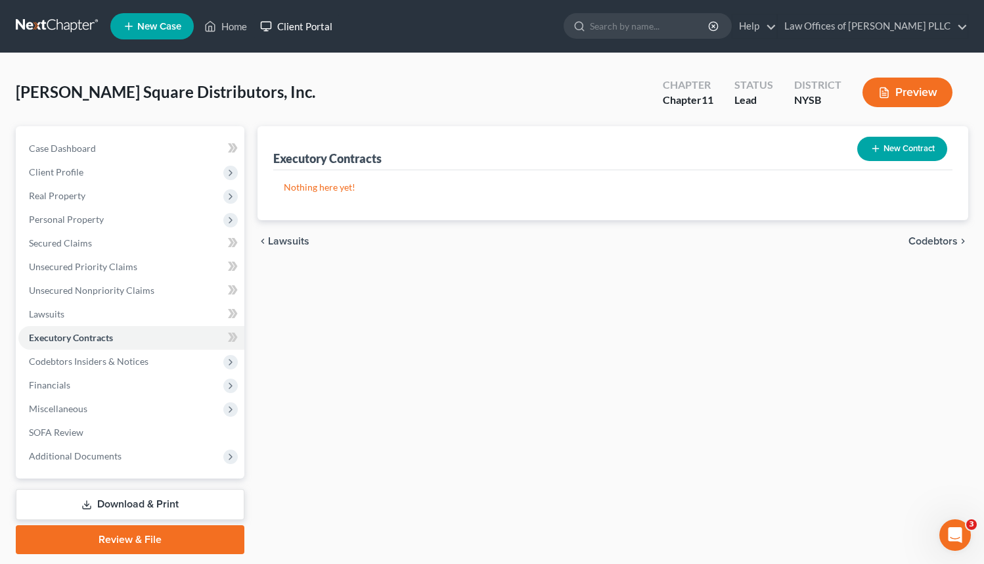
click at [314, 26] on link "Client Portal" at bounding box center [296, 26] width 85 height 24
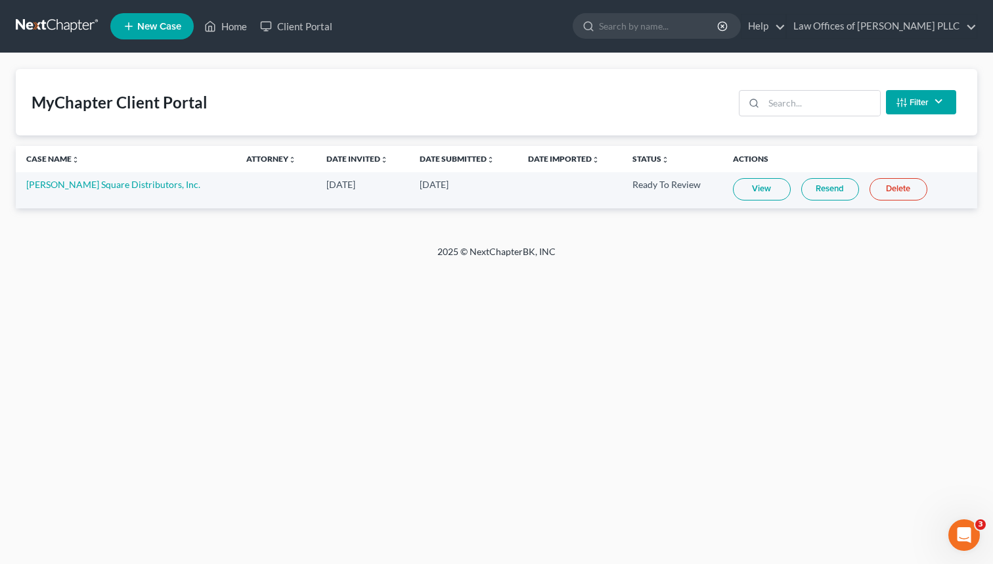
click at [751, 187] on link "View" at bounding box center [762, 189] width 58 height 22
